Goal: Communication & Community: Participate in discussion

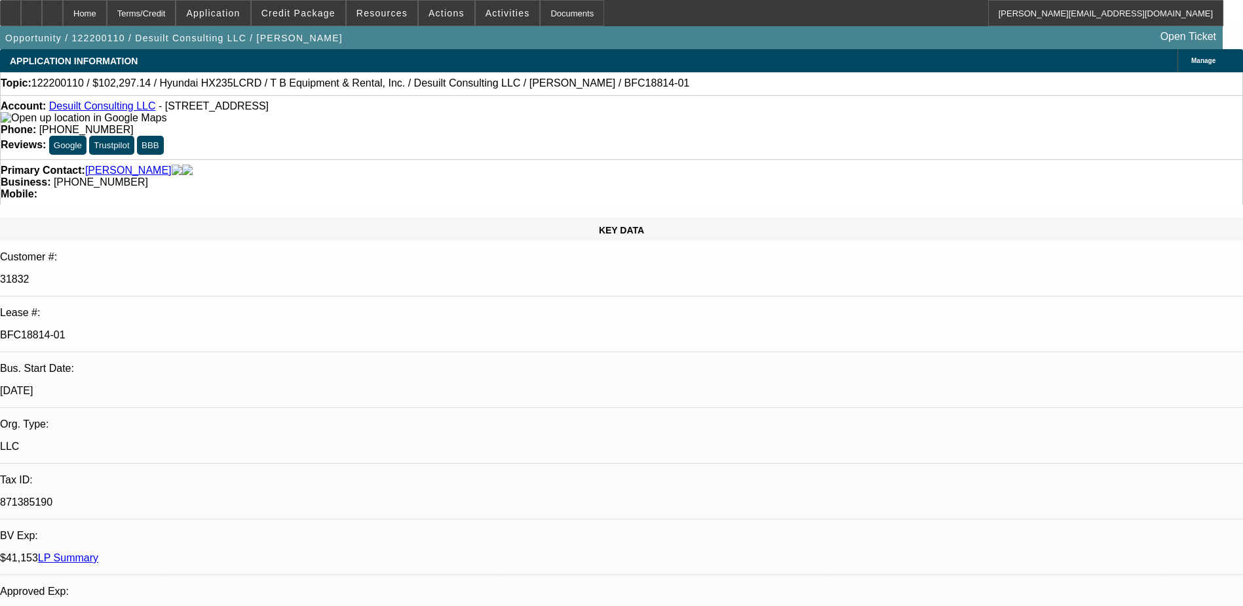
select select "0"
select select "2"
select select "0"
select select "2"
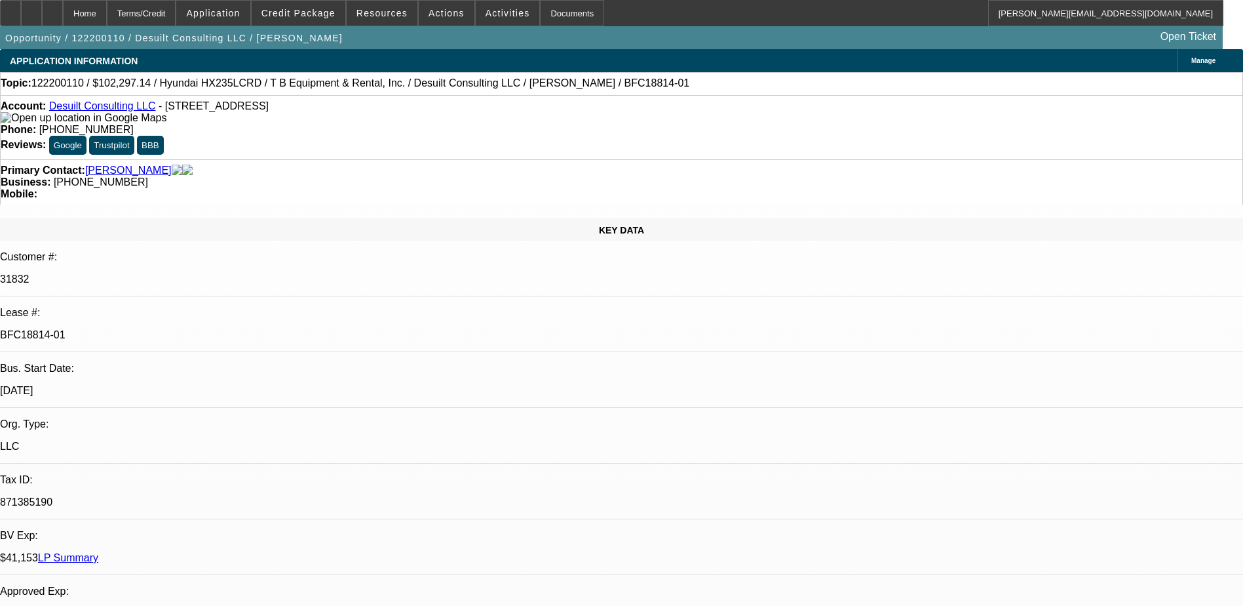
select select "0.1"
select select "0"
select select "2"
select select "0.1"
select select "0.15"
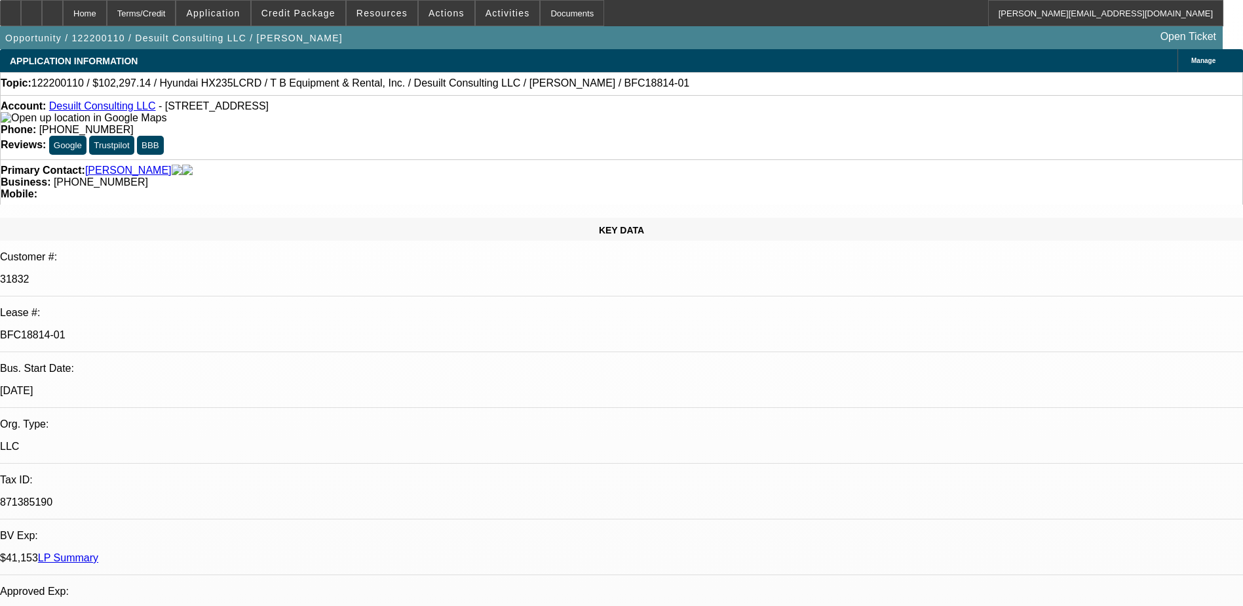
select select "2"
select select "0.1"
select select "1"
select select "2"
select select "6"
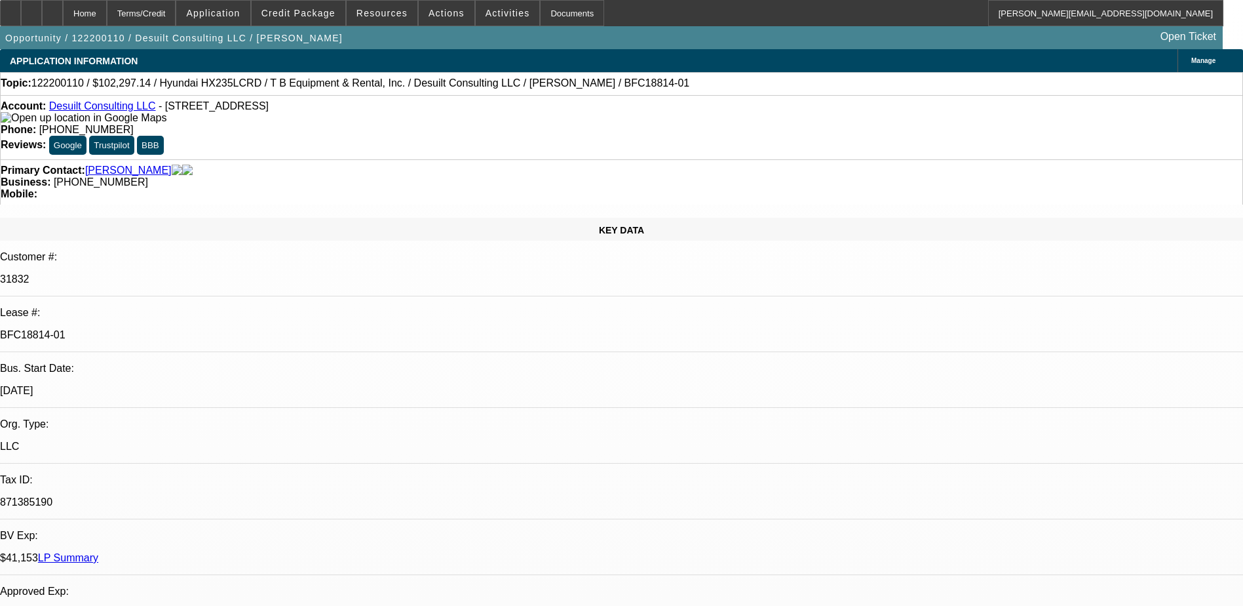
select select "1"
select select "2"
select select "4"
select select "1"
select select "2"
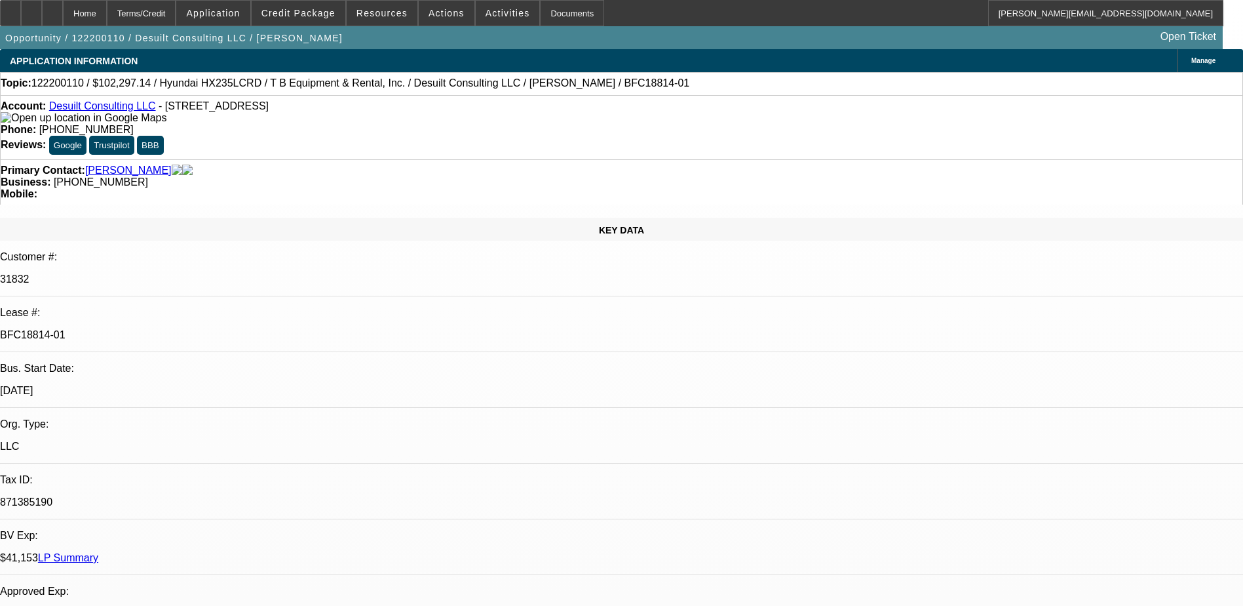
select select "4"
select select "1"
select select "2"
select select "4"
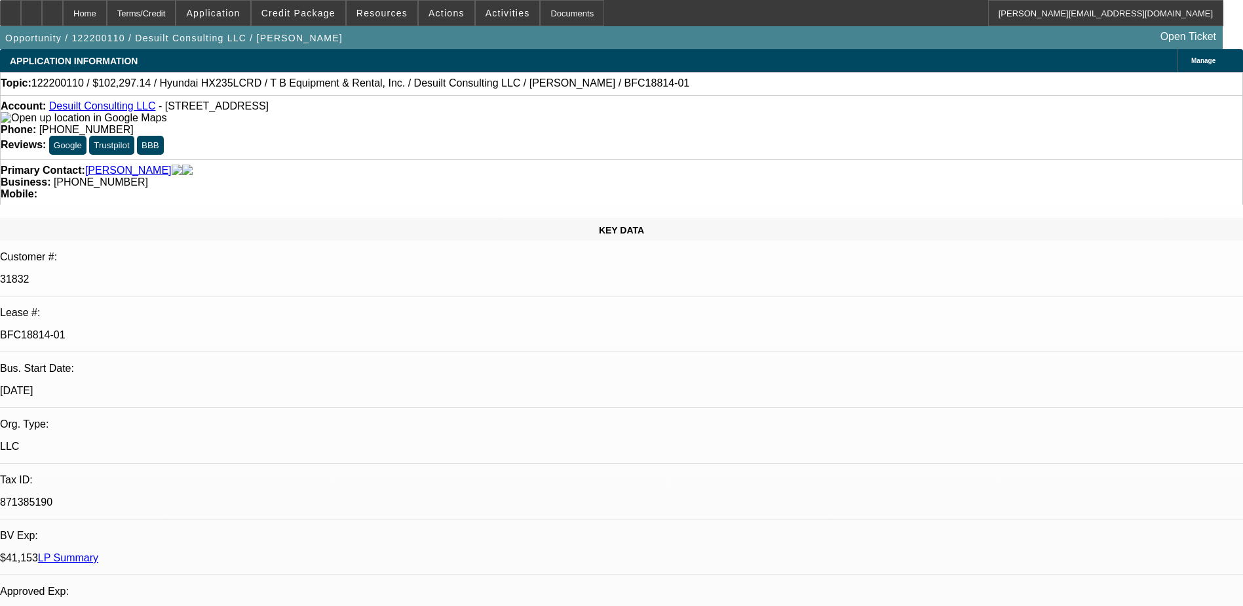
scroll to position [1795, 0]
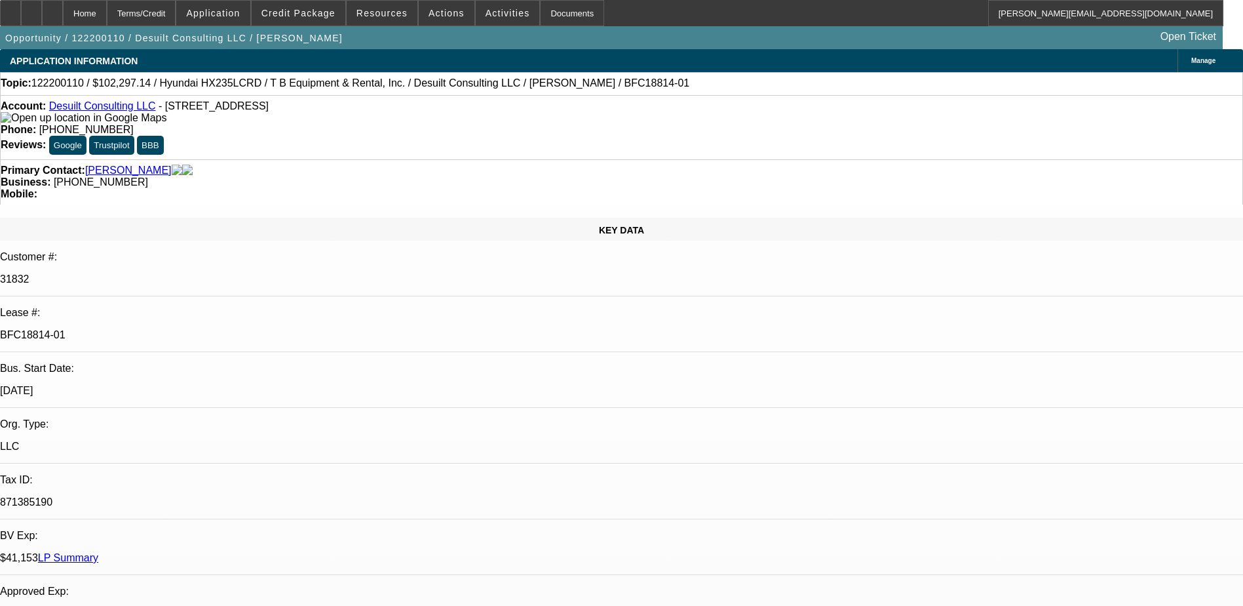
scroll to position [1729, 0]
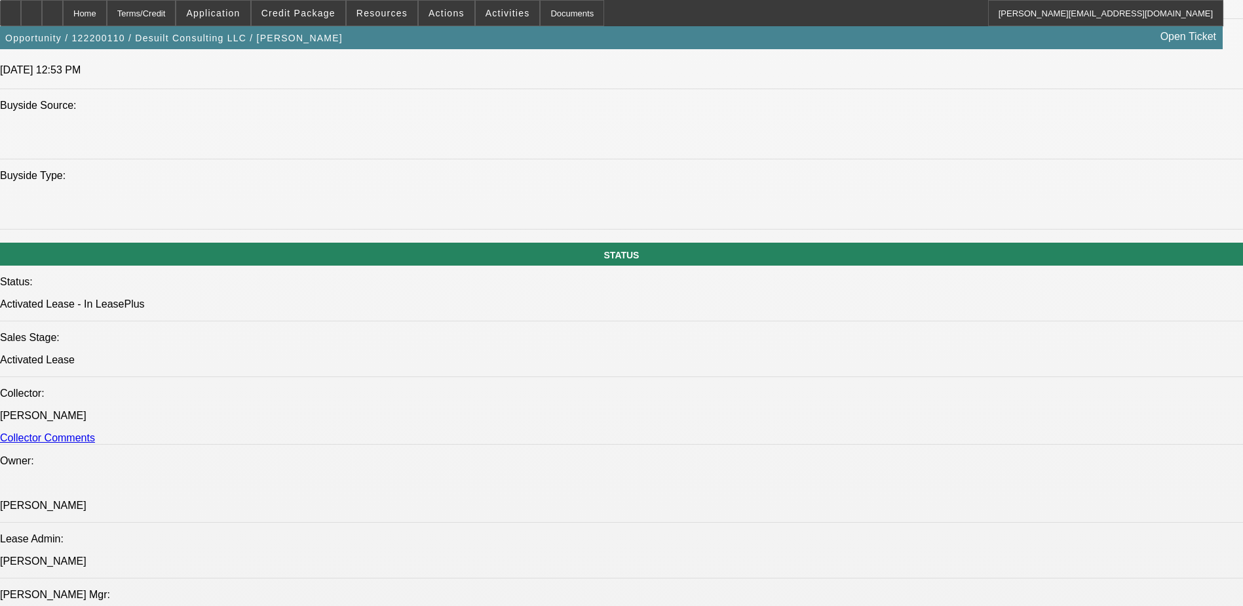
scroll to position [1180, 0]
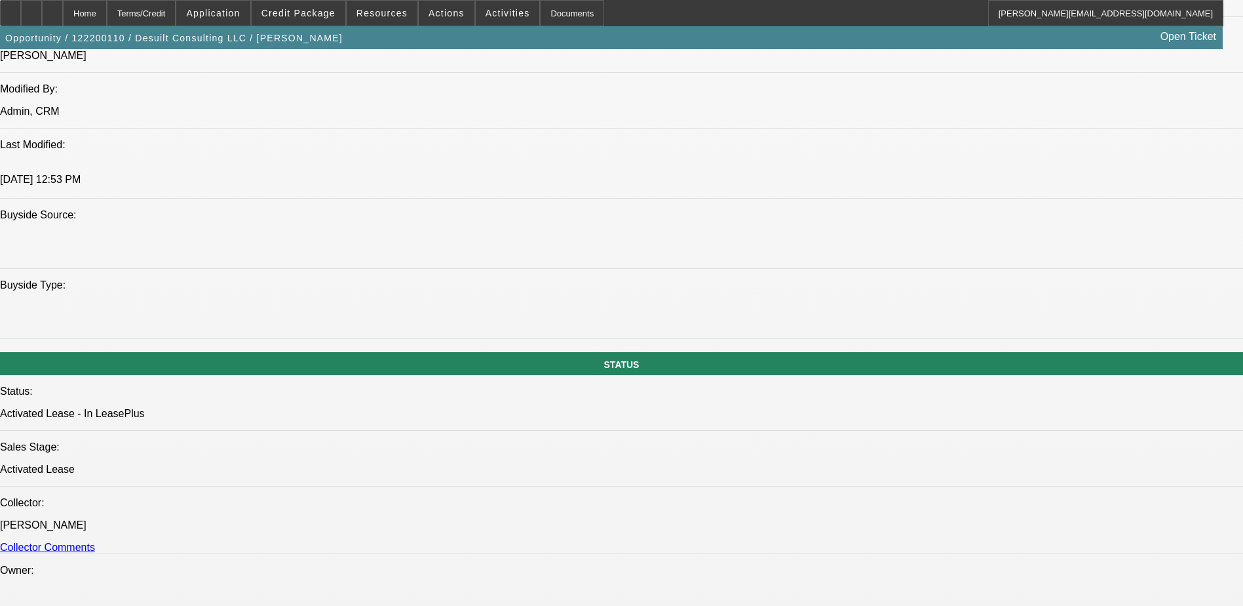
drag, startPoint x: 198, startPoint y: 372, endPoint x: 113, endPoint y: 368, distance: 84.7
drag, startPoint x: 113, startPoint y: 368, endPoint x: 140, endPoint y: 372, distance: 26.6
copy div "Hyundai HX235LCRD"
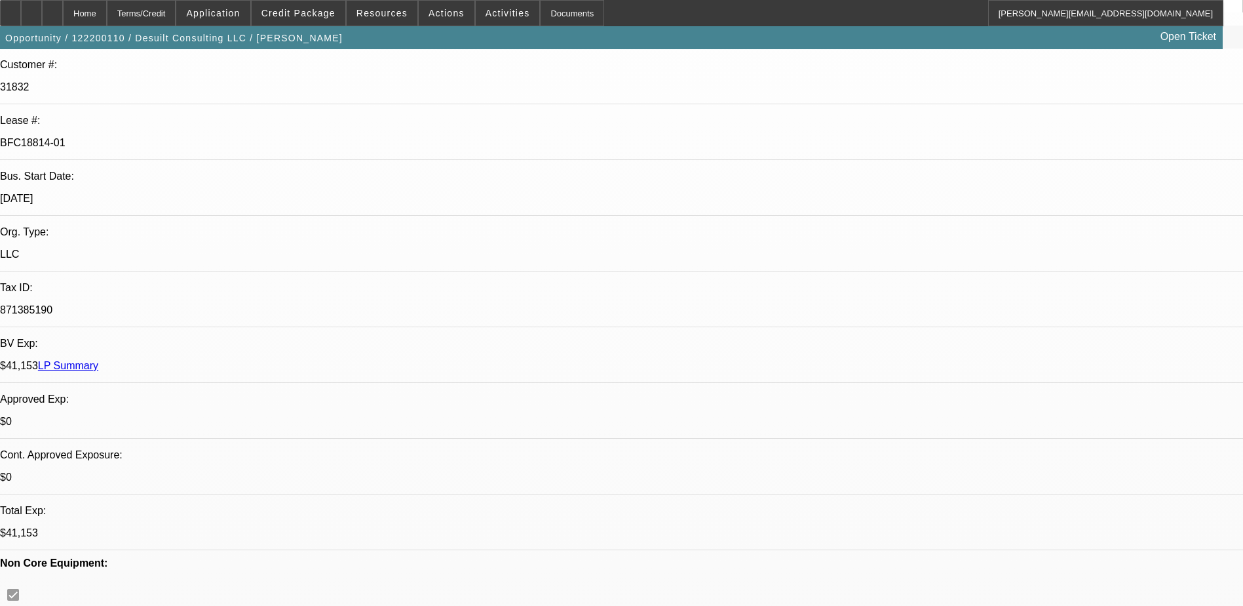
scroll to position [0, 0]
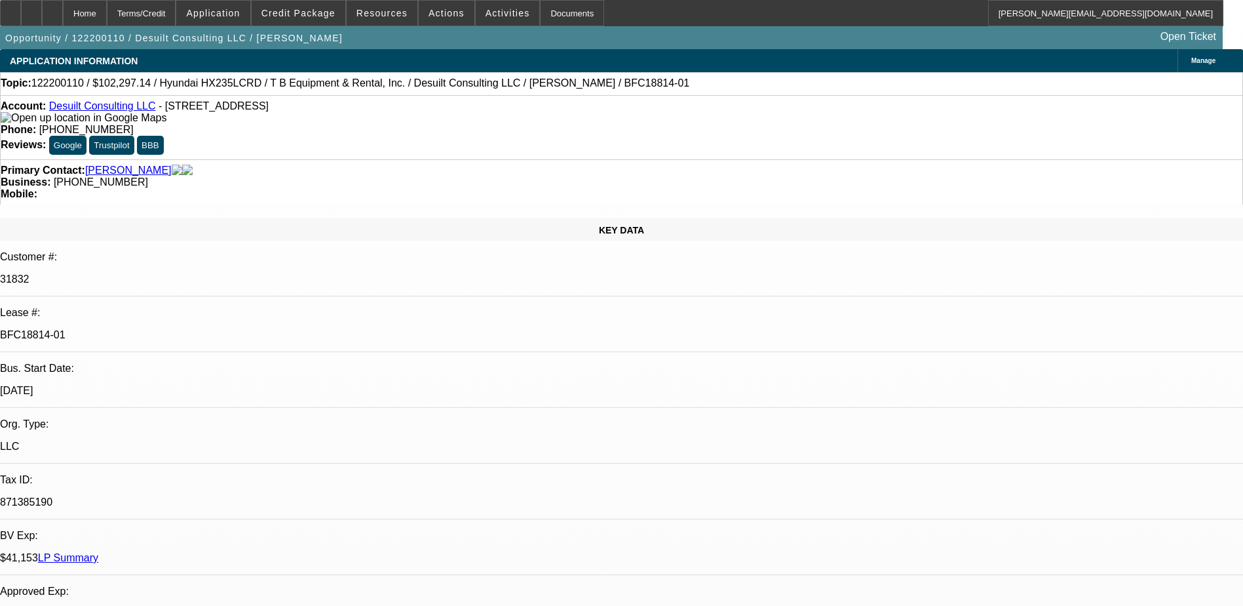
scroll to position [1533, 0]
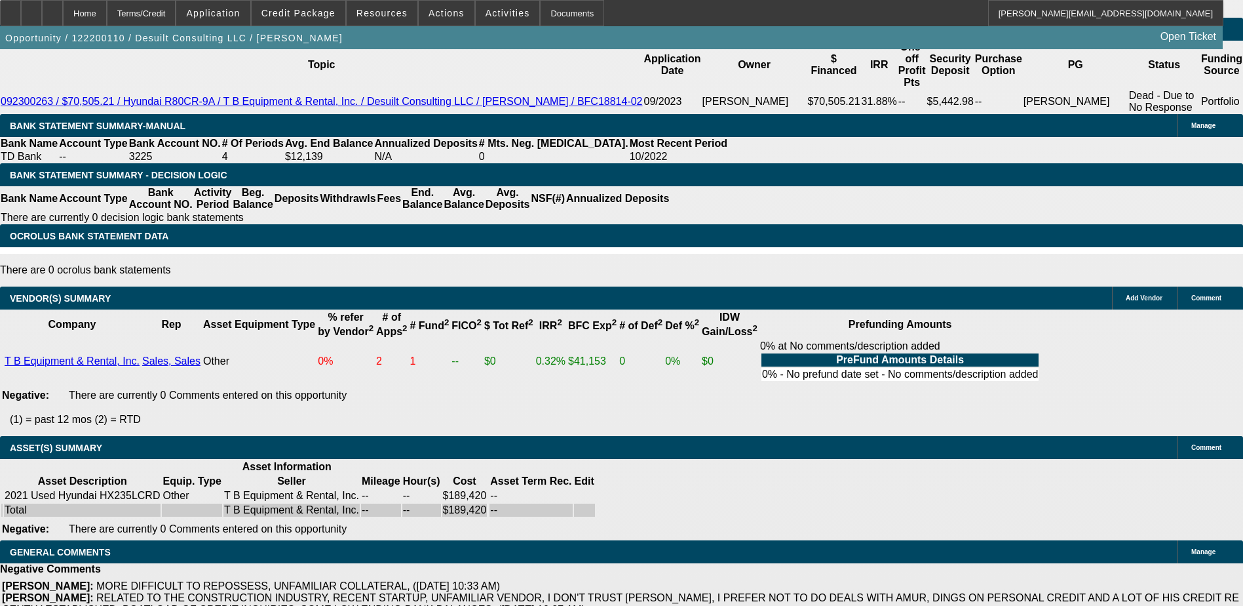
scroll to position [2565, 0]
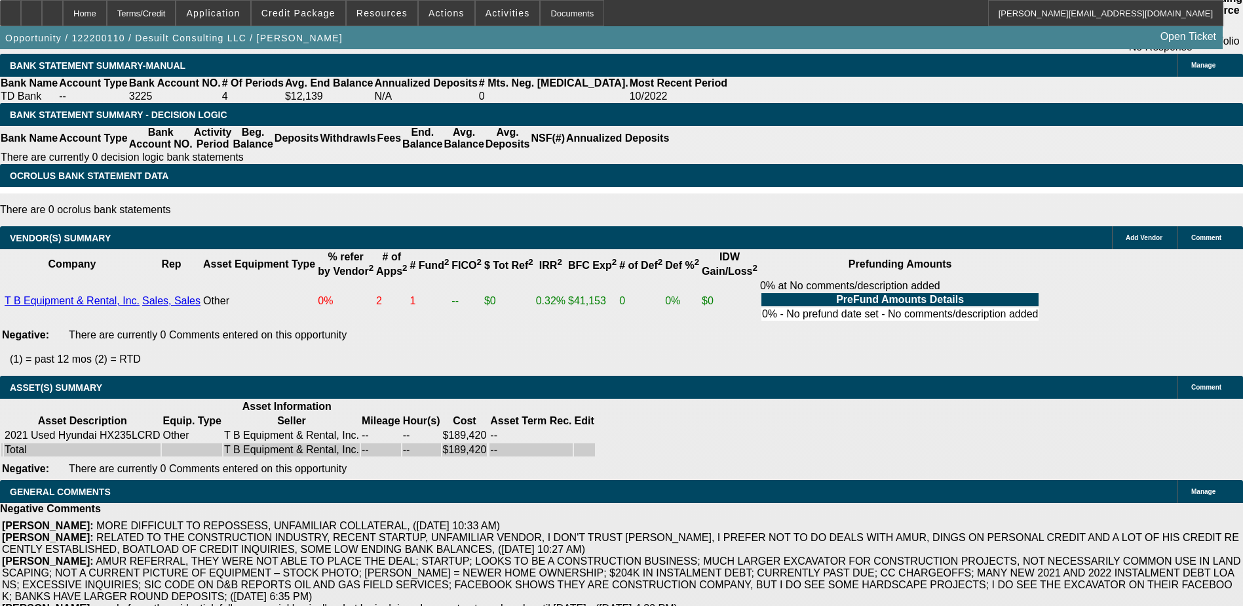
scroll to position [1074, 0]
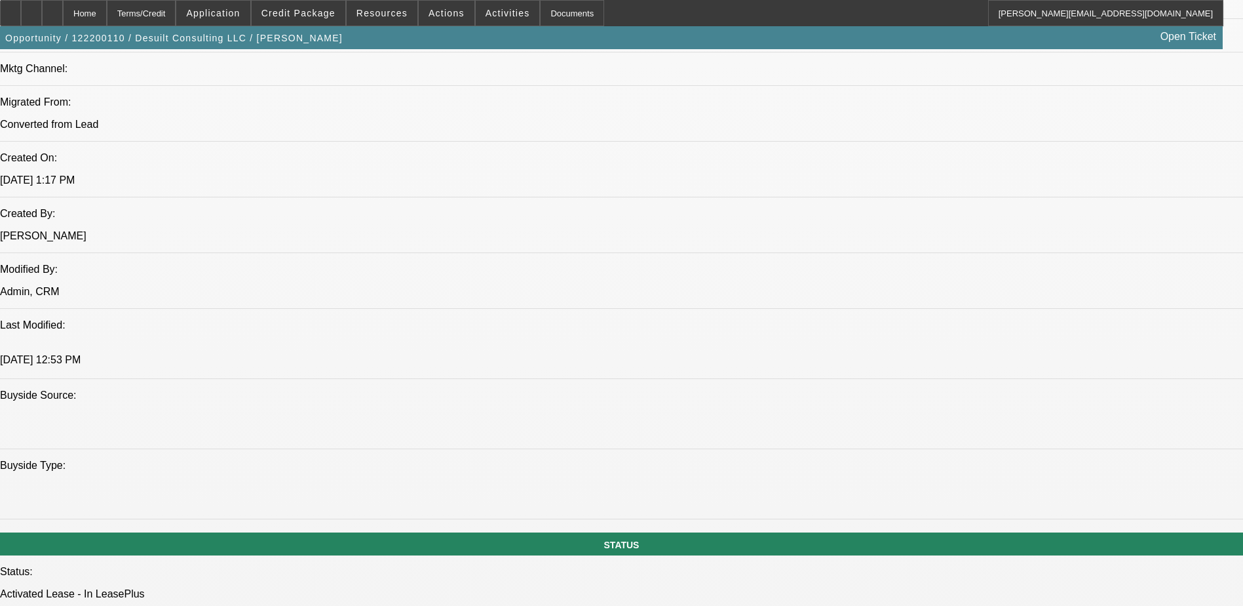
scroll to position [992, 0]
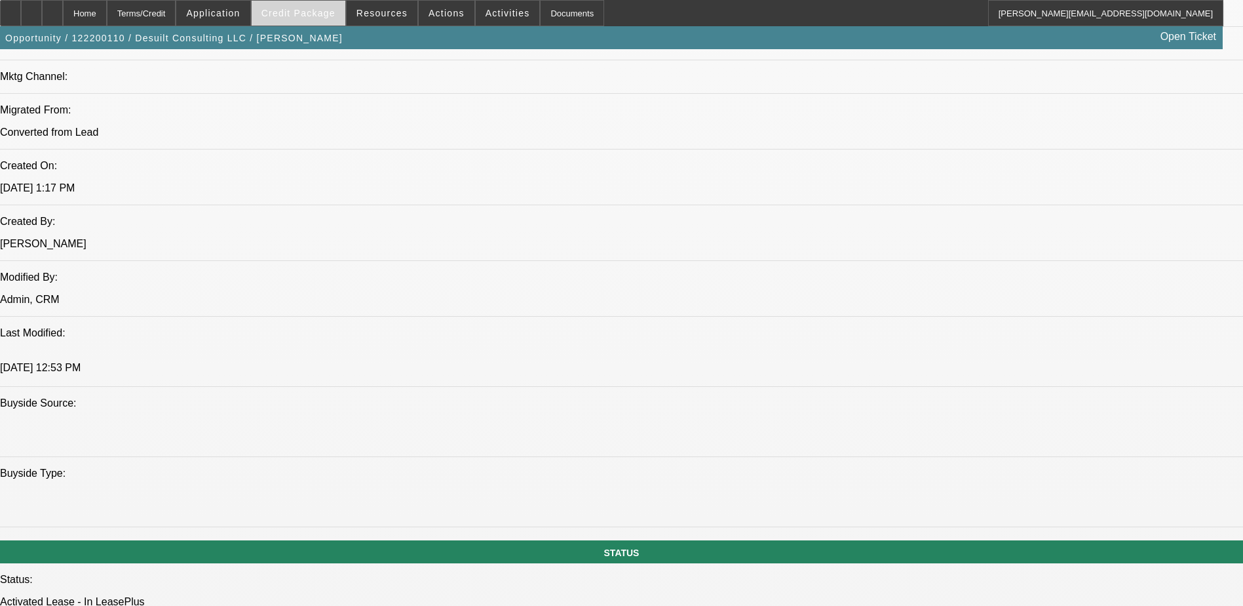
click at [296, 12] on span "Credit Package" at bounding box center [299, 13] width 74 height 10
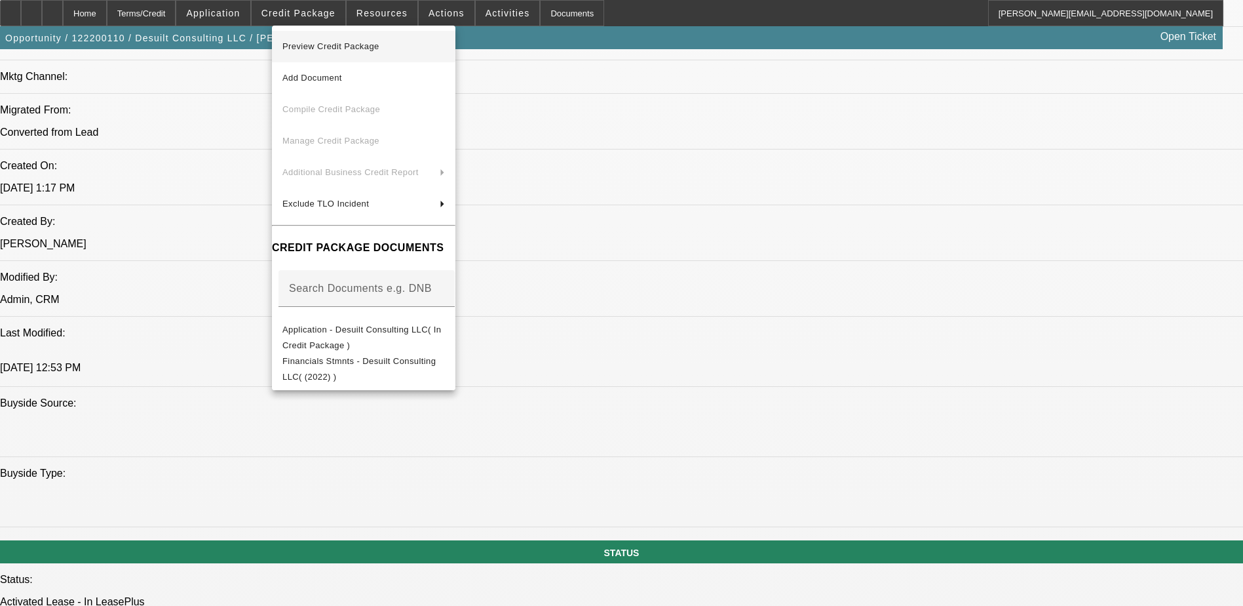
click at [311, 47] on span "Preview Credit Package" at bounding box center [331, 46] width 97 height 10
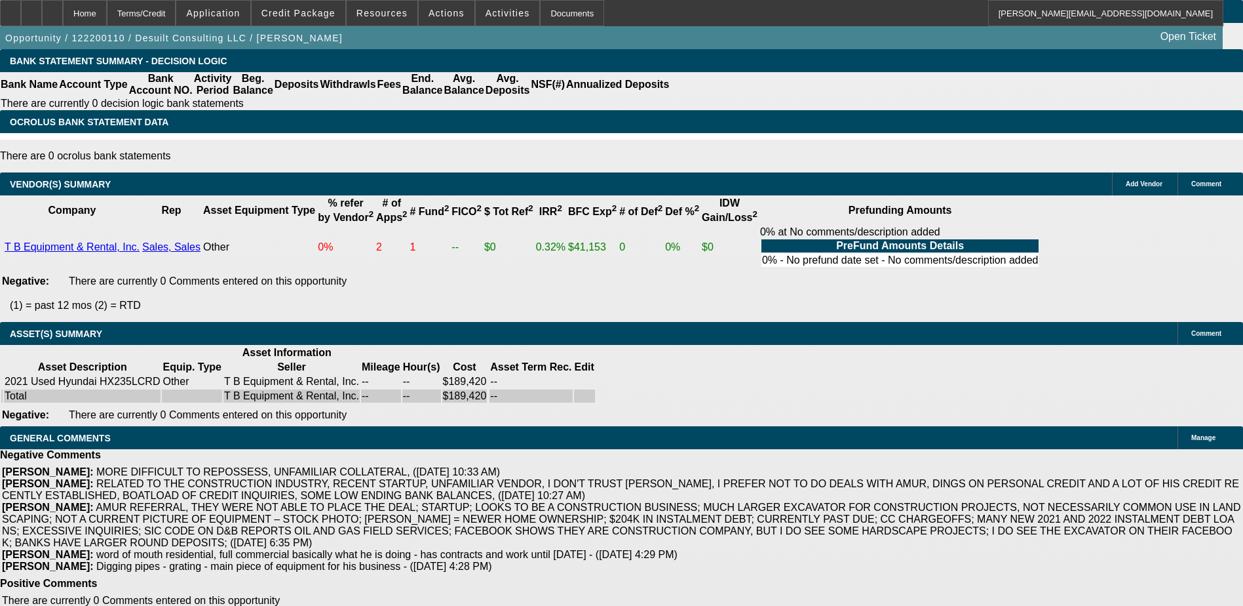
scroll to position [2565, 0]
